Goal: Task Accomplishment & Management: Manage account settings

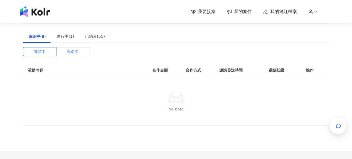
click at [75, 53] on span "報名中" at bounding box center [73, 52] width 12 height 8
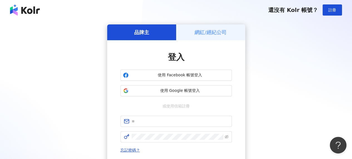
click at [210, 30] on h5 "網紅/經紀公司" at bounding box center [210, 32] width 32 height 7
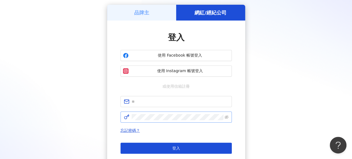
scroll to position [28, 0]
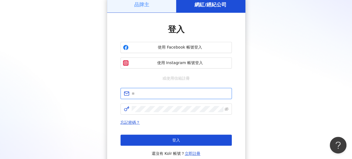
click at [157, 93] on input "text" at bounding box center [180, 94] width 97 height 6
type input "**********"
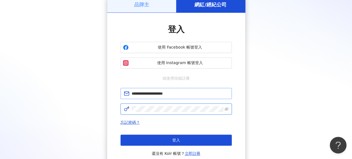
click button "登入" at bounding box center [175, 140] width 111 height 11
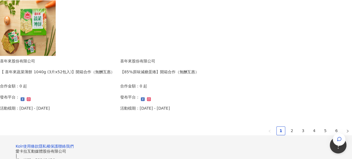
scroll to position [417, 0]
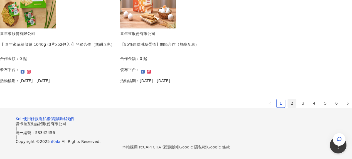
click at [288, 99] on link "2" at bounding box center [292, 103] width 8 height 8
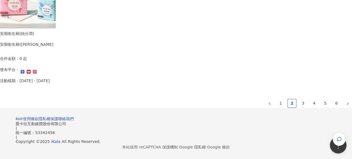
scroll to position [438, 0]
